Goal: Task Accomplishment & Management: Manage account settings

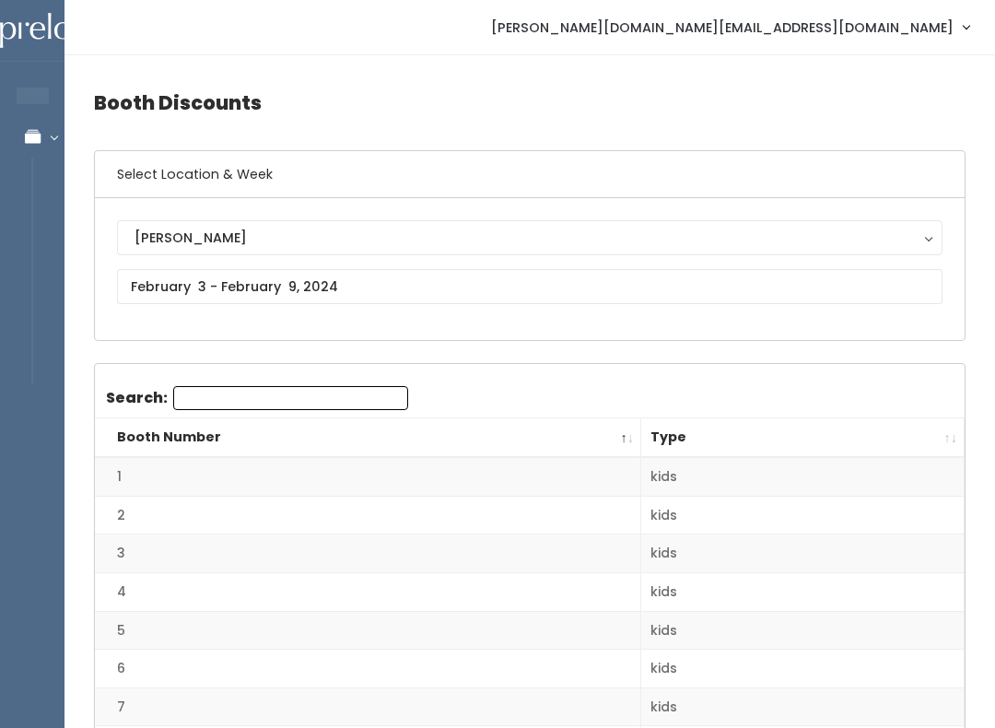
click at [404, 223] on button "[PERSON_NAME]" at bounding box center [530, 237] width 826 height 35
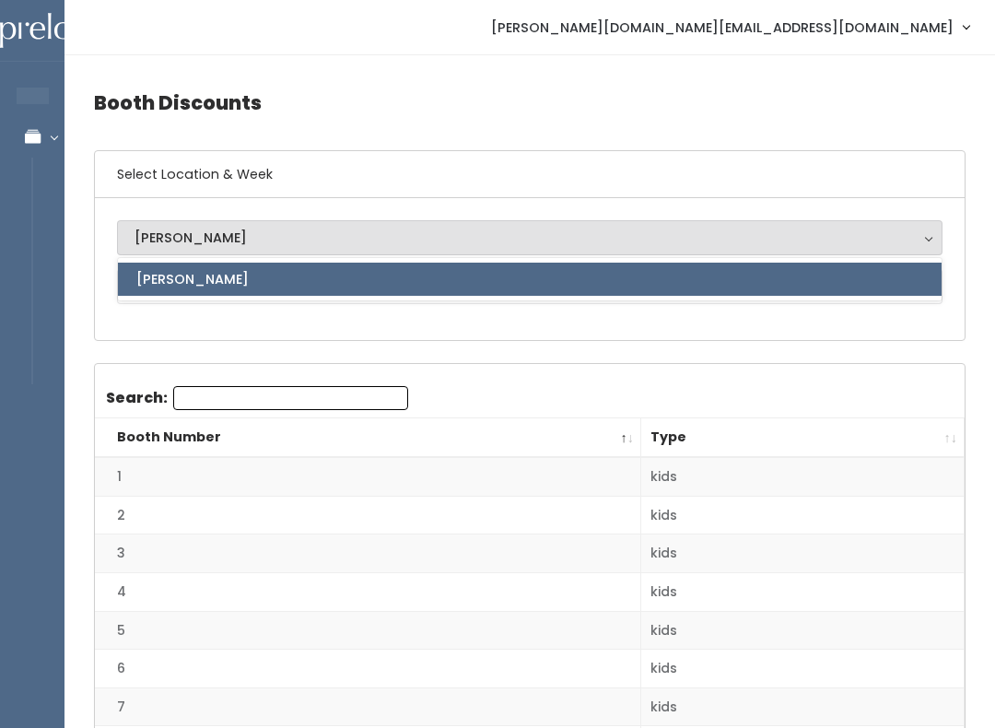
click at [407, 332] on div "Sandy Sandy Sandy" at bounding box center [530, 269] width 870 height 142
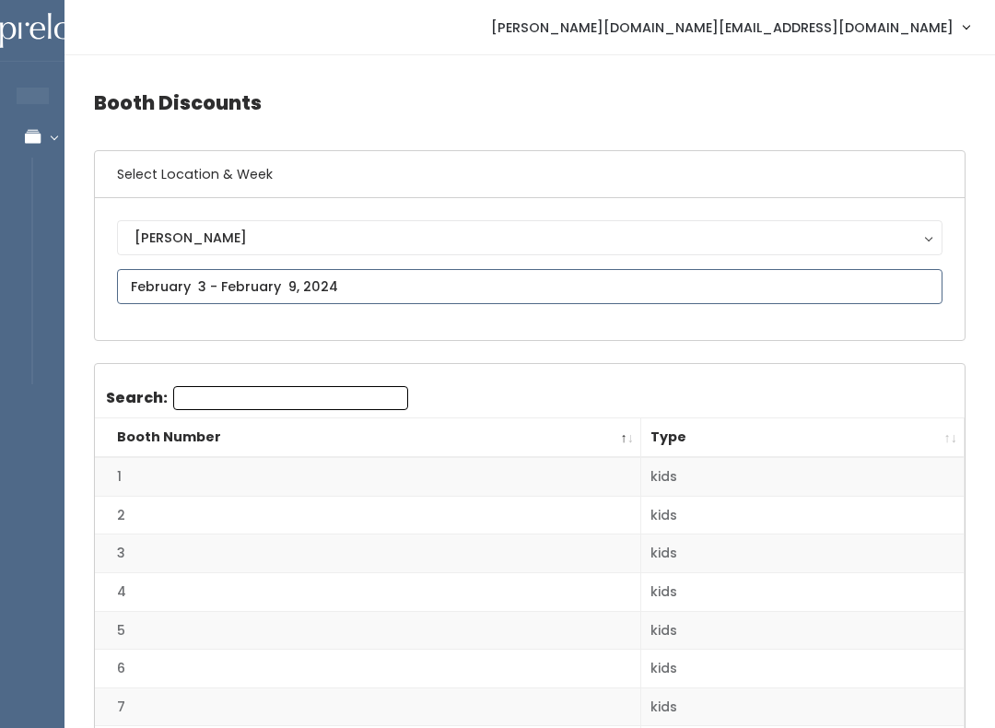
click at [408, 285] on input "text" at bounding box center [530, 286] width 826 height 35
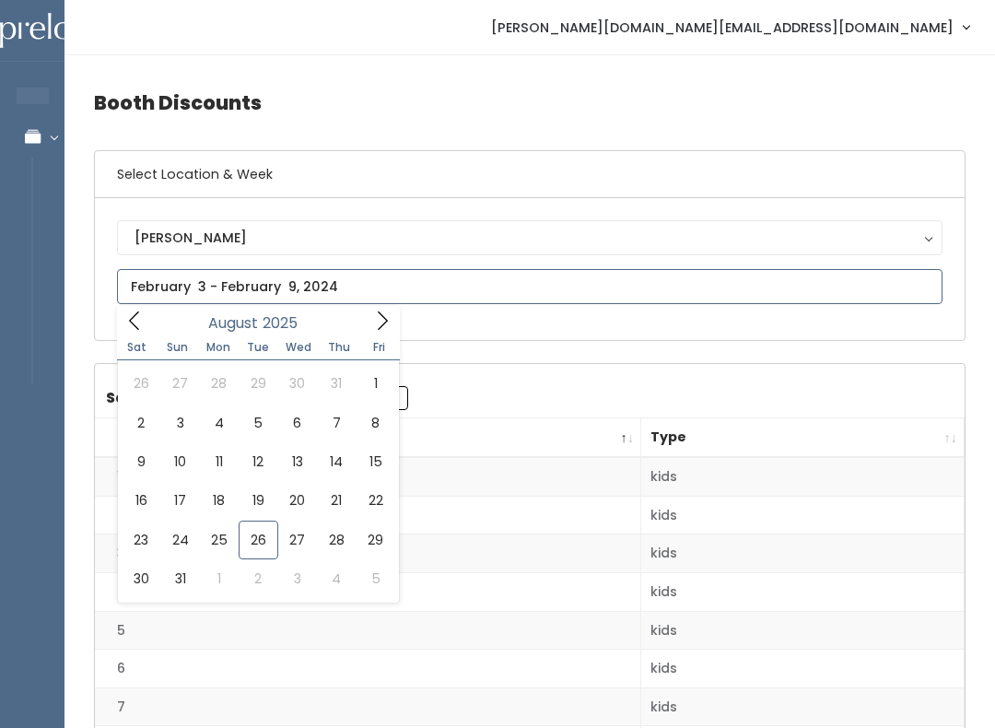
type input "August 23 to August 29"
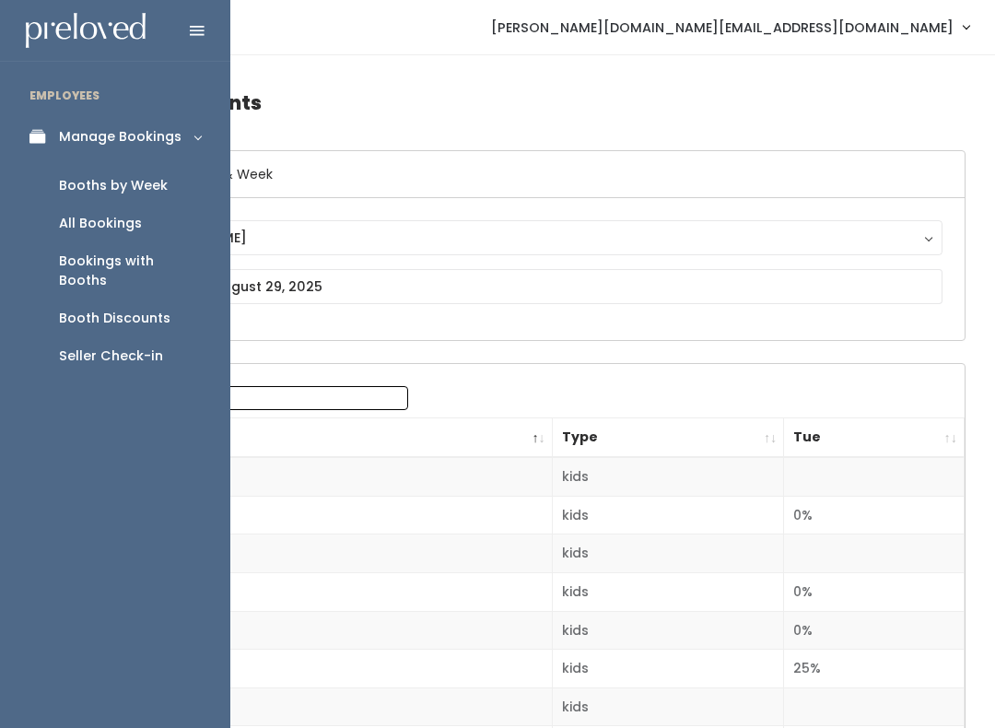
click at [166, 309] on div "Booth Discounts" at bounding box center [115, 318] width 112 height 19
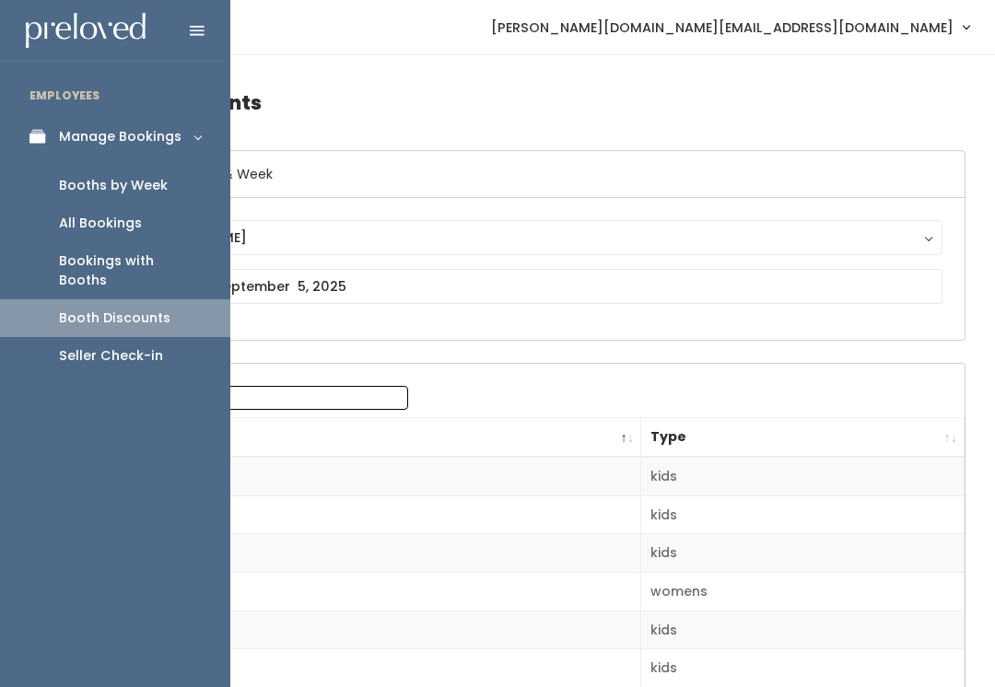
click at [70, 177] on div "Booths by Week" at bounding box center [113, 185] width 109 height 19
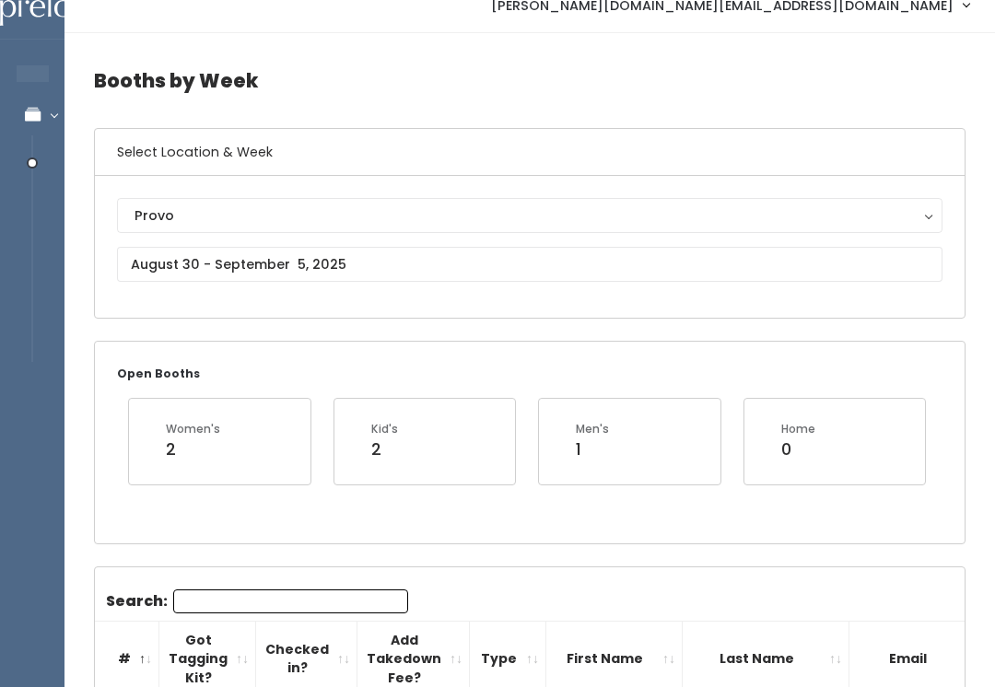
scroll to position [37, 0]
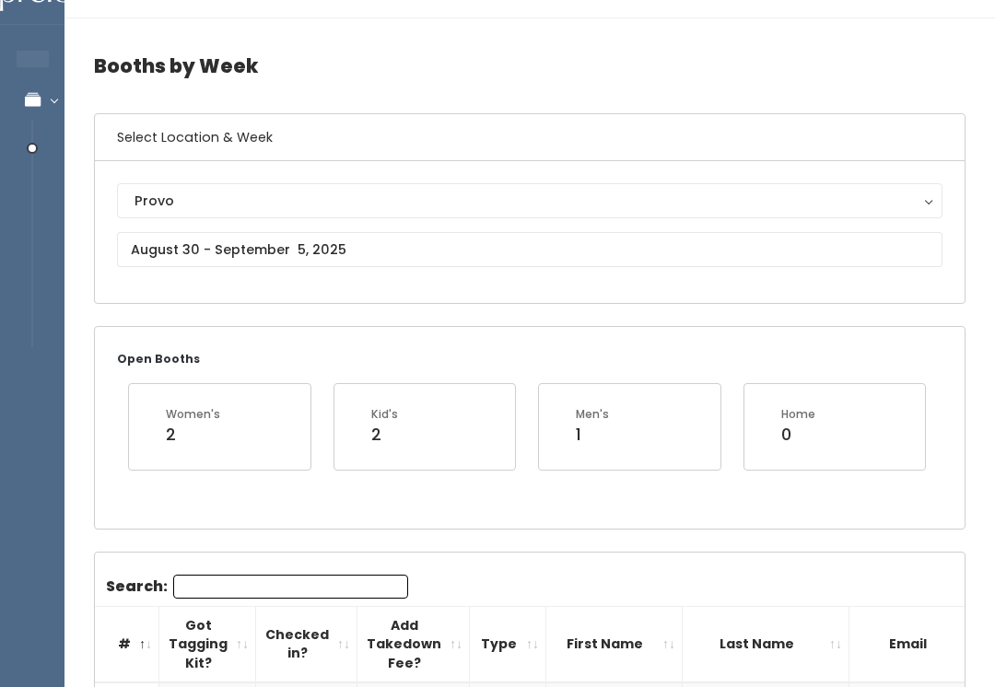
click at [161, 199] on div "Provo" at bounding box center [530, 201] width 791 height 20
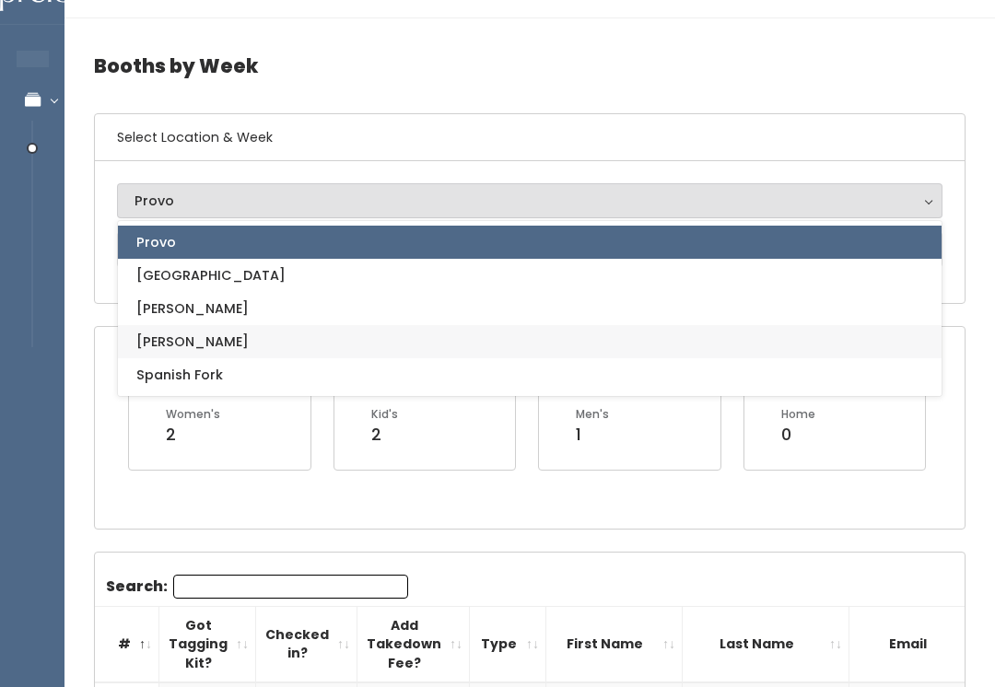
click at [139, 341] on span "[PERSON_NAME]" at bounding box center [192, 342] width 112 height 20
select select "3"
